Goal: Check status

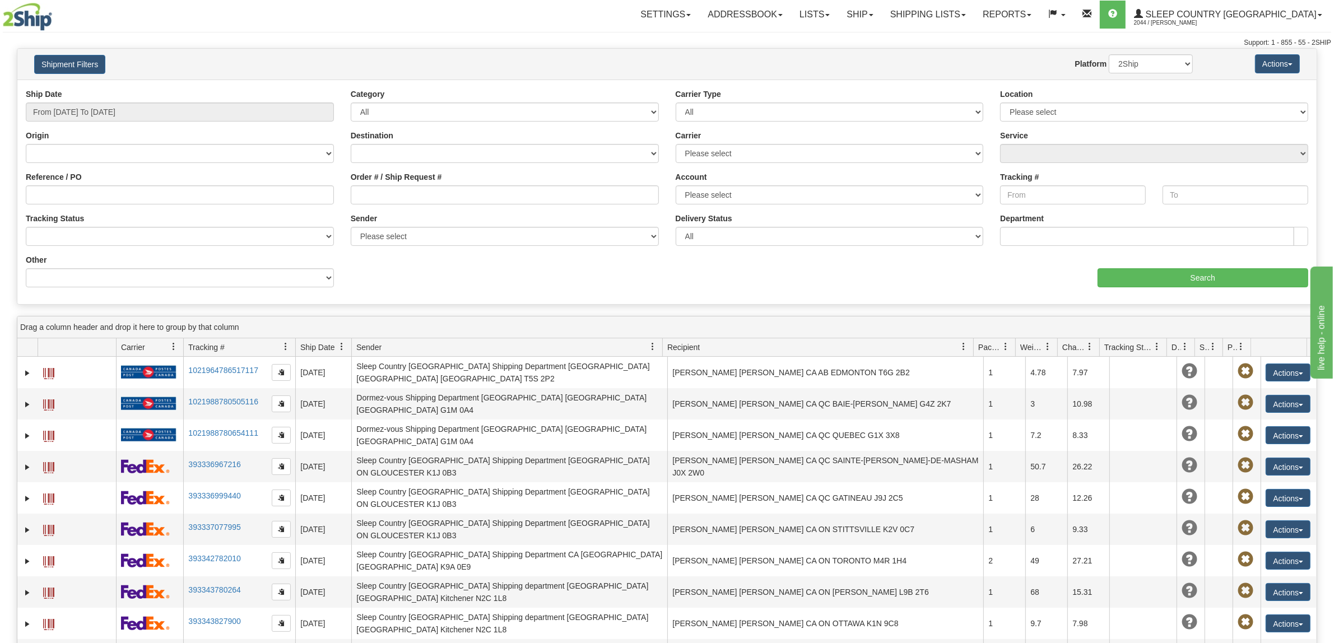
click at [575, 180] on div "Order # / Ship Request #" at bounding box center [505, 187] width 308 height 33
click at [401, 189] on input "Order # / Ship Request #" at bounding box center [505, 194] width 308 height 19
paste input "9000I084394"
type input "9000I084394"
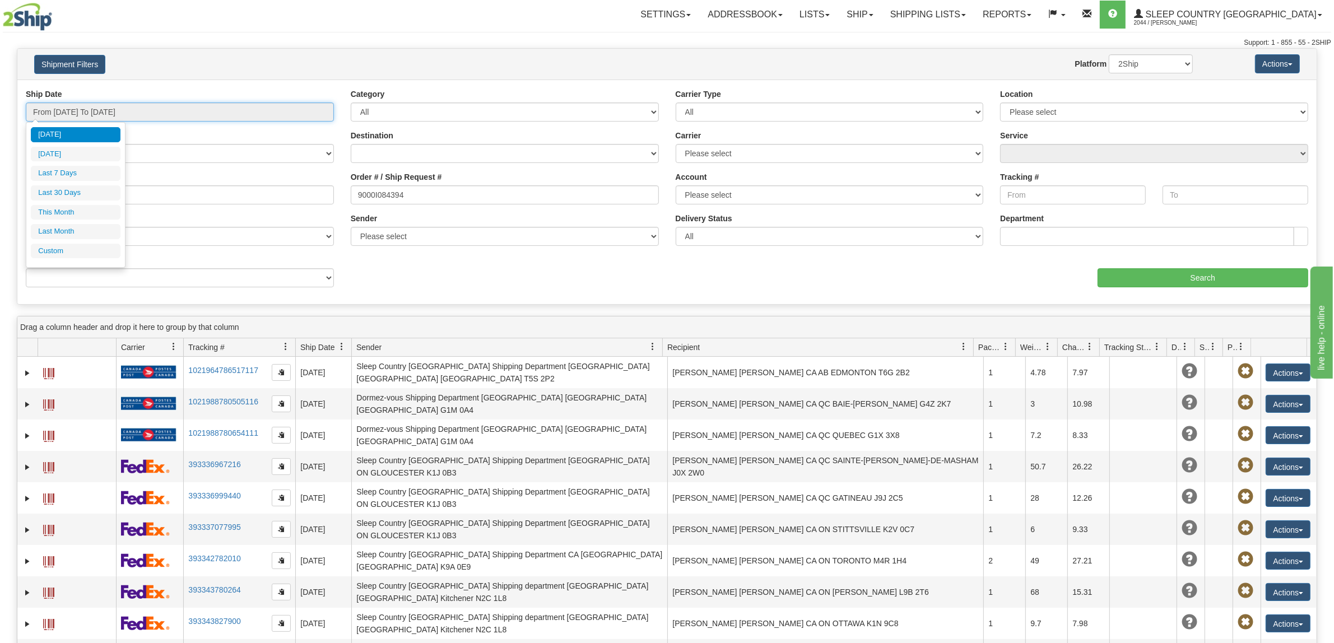
click at [94, 115] on input "From [DATE] To [DATE]" at bounding box center [180, 111] width 308 height 19
click at [86, 193] on li "Last 30 Days" at bounding box center [76, 192] width 90 height 15
type input "From [DATE] To [DATE]"
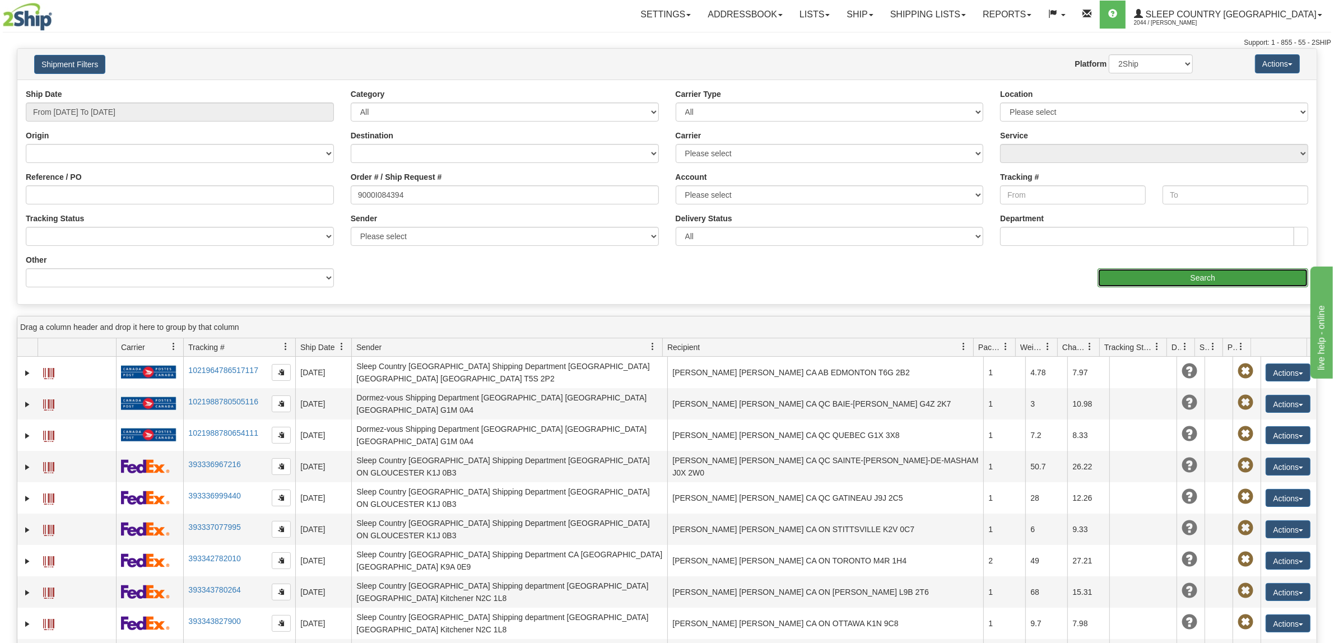
click at [1172, 286] on input "Search" at bounding box center [1202, 277] width 211 height 19
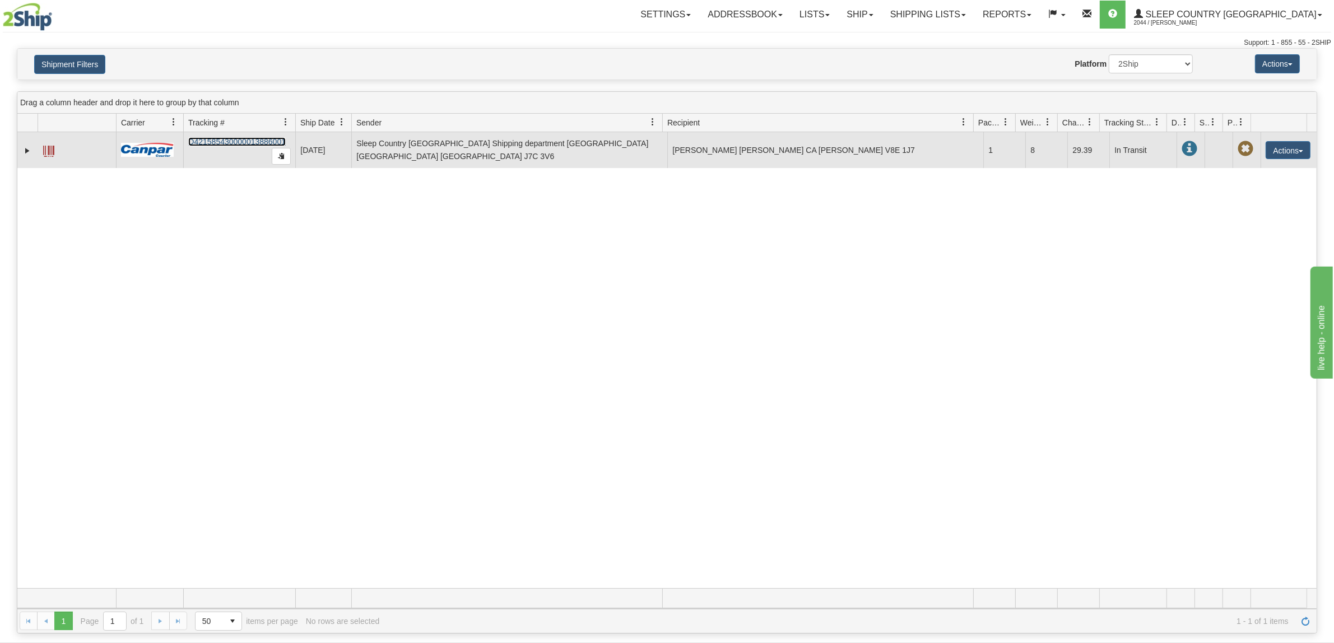
click at [241, 138] on link "D421585430000013886001" at bounding box center [236, 141] width 97 height 9
drag, startPoint x: 292, startPoint y: 136, endPoint x: 197, endPoint y: 142, distance: 95.4
click at [184, 141] on td "D421585430000013886001" at bounding box center [239, 150] width 112 height 36
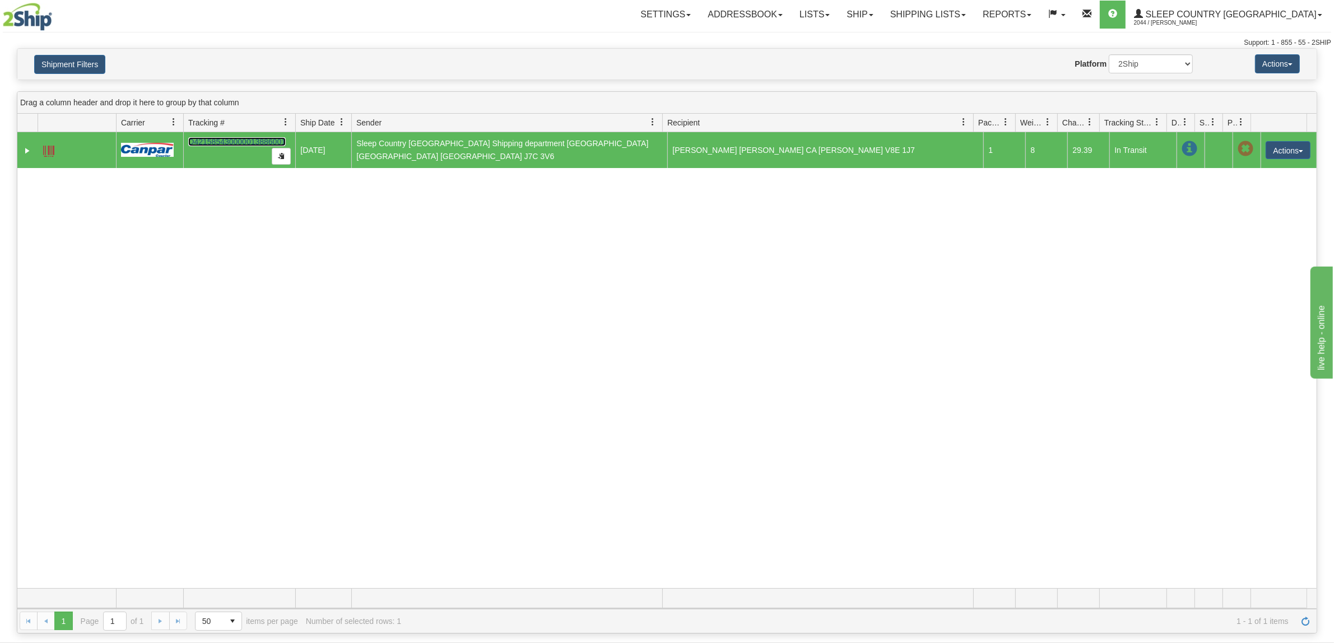
click at [222, 143] on link "D421585430000013886001" at bounding box center [236, 141] width 97 height 9
